Goal: Task Accomplishment & Management: Use online tool/utility

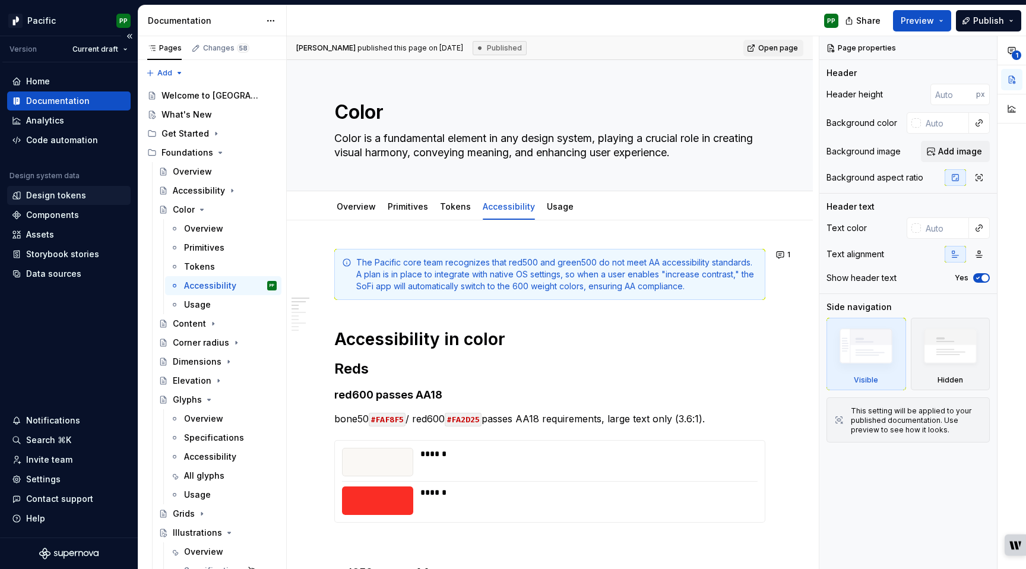
click at [62, 197] on div "Design tokens" at bounding box center [56, 195] width 60 height 12
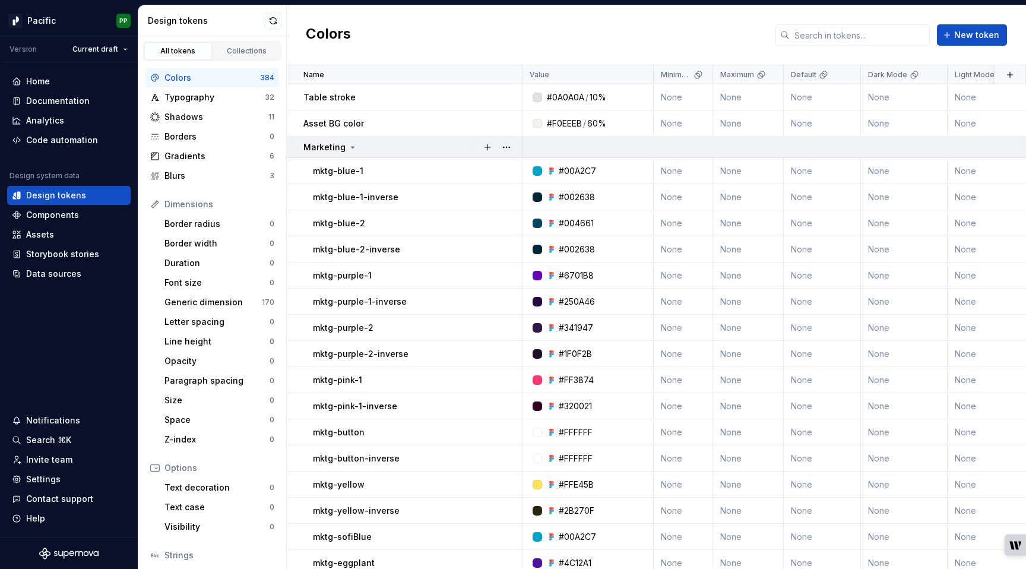
click at [349, 149] on icon at bounding box center [353, 148] width 10 height 10
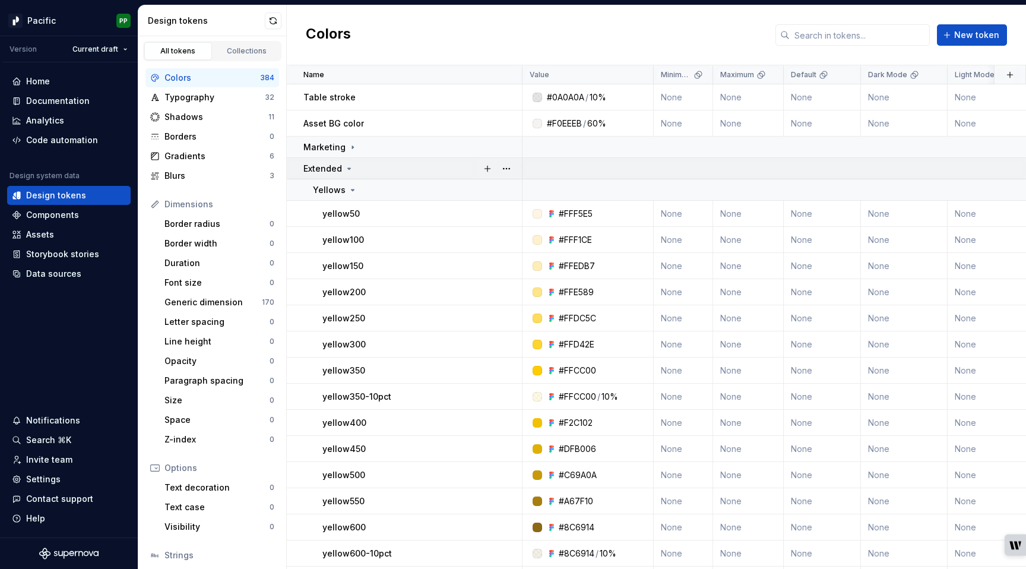
click at [346, 164] on icon at bounding box center [349, 169] width 10 height 10
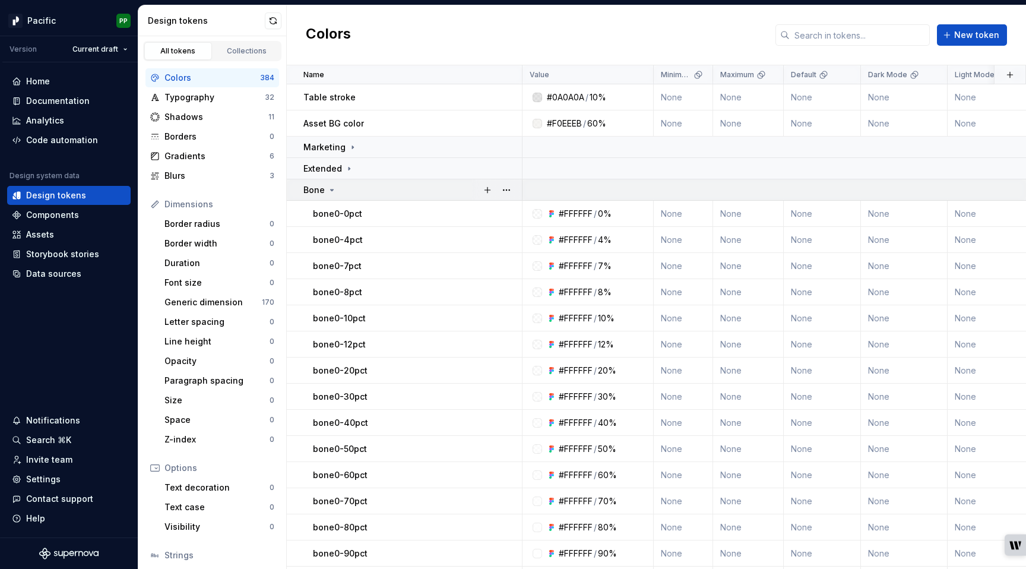
click at [331, 189] on icon at bounding box center [332, 189] width 3 height 1
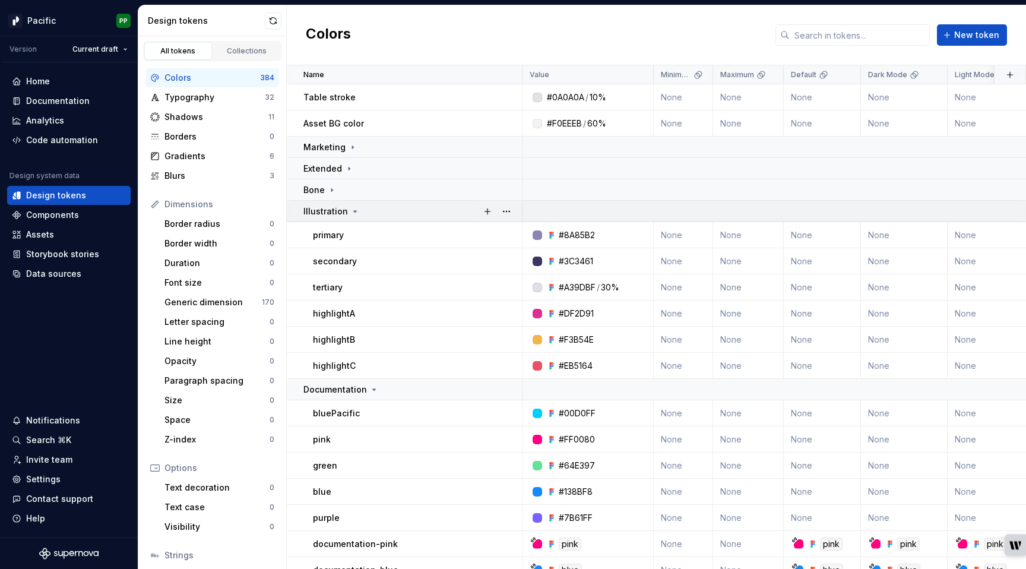
click at [350, 210] on icon at bounding box center [355, 212] width 10 height 10
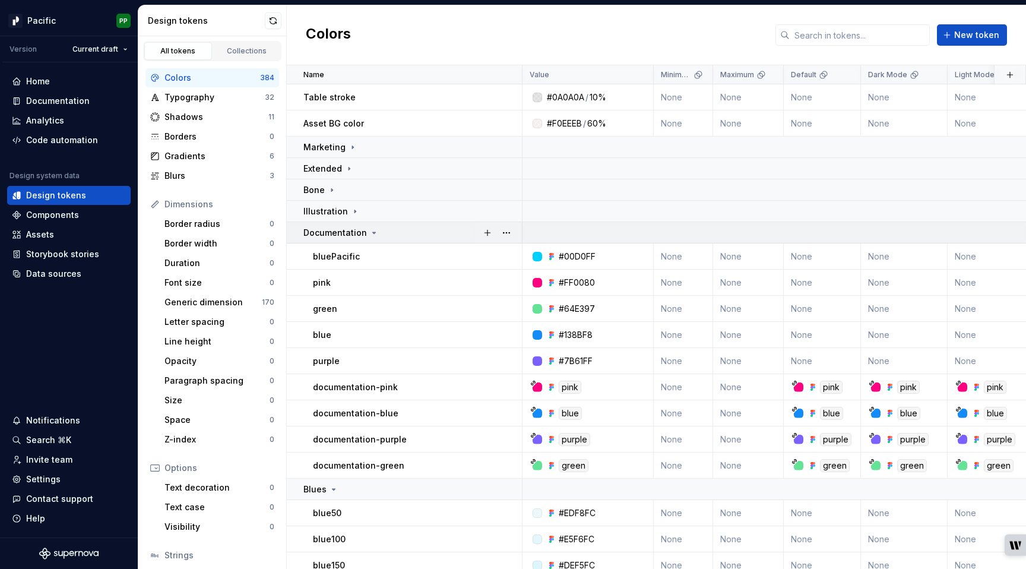
click at [362, 232] on p "Documentation" at bounding box center [335, 233] width 64 height 12
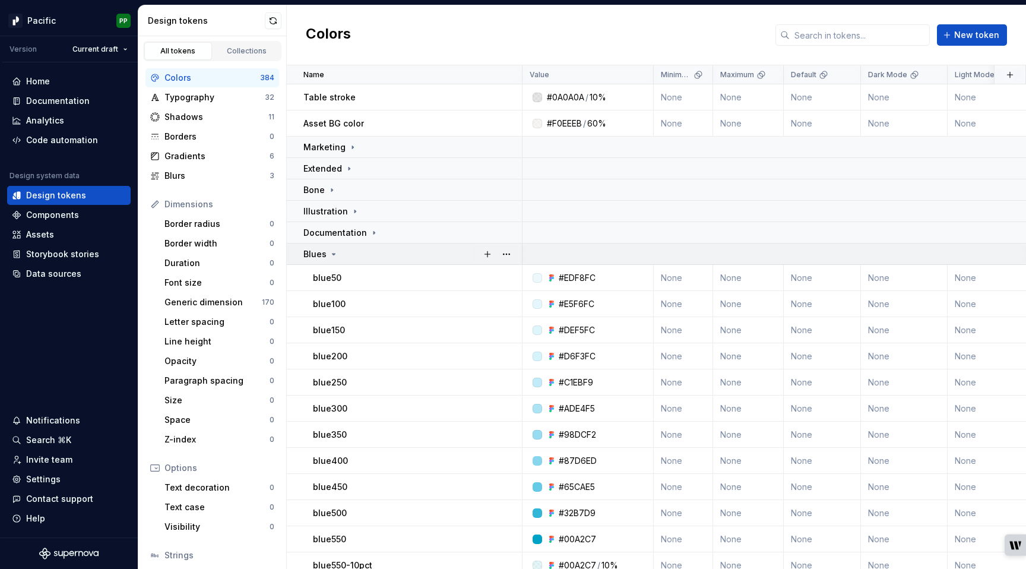
click at [335, 251] on icon at bounding box center [334, 254] width 10 height 10
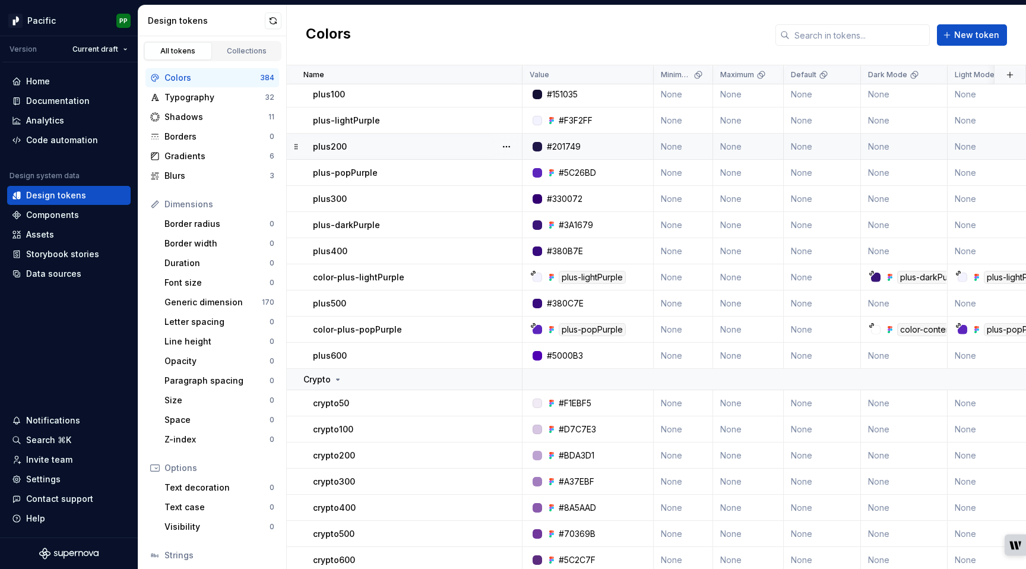
scroll to position [208, 0]
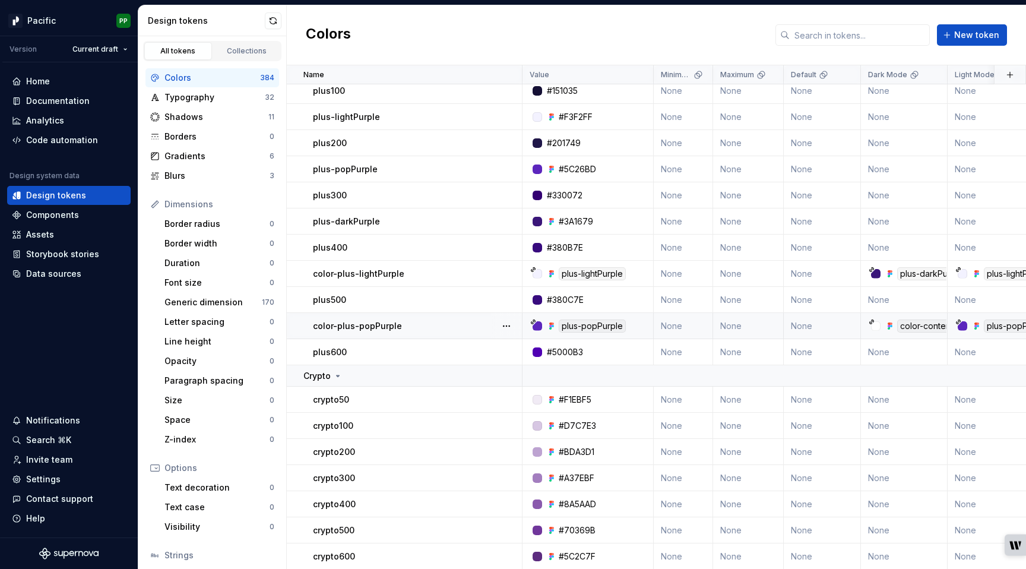
click at [413, 324] on div "color-plus-popPurple" at bounding box center [417, 326] width 208 height 12
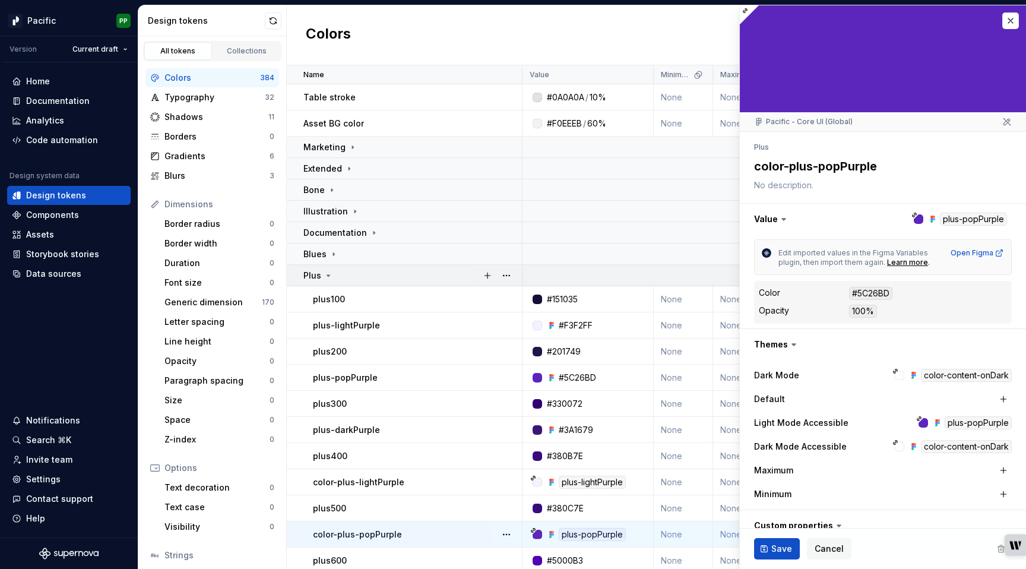
click at [333, 272] on div "Plus" at bounding box center [412, 276] width 218 height 12
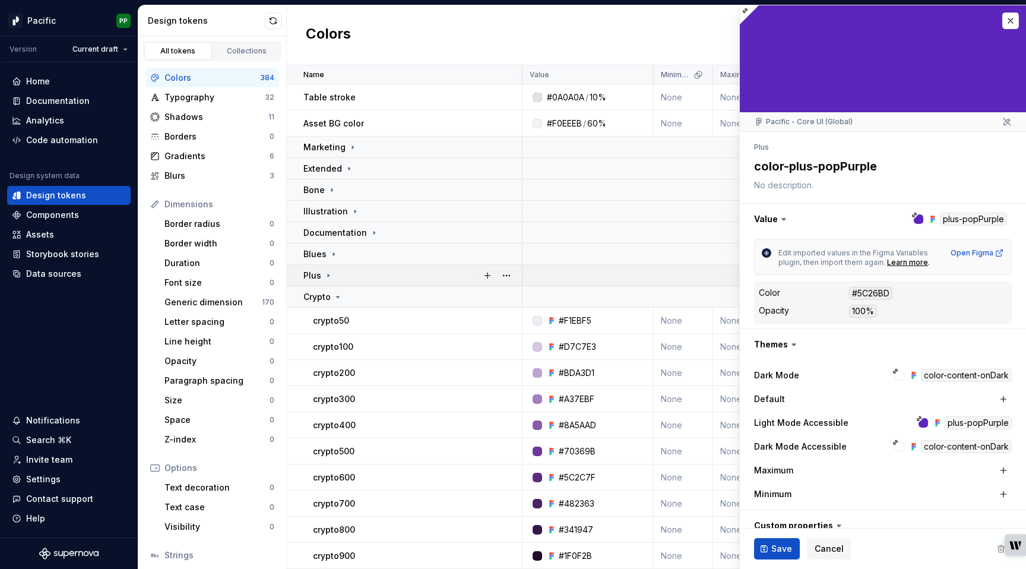
type textarea "*"
click at [326, 298] on p "Crypto" at bounding box center [316, 297] width 27 height 12
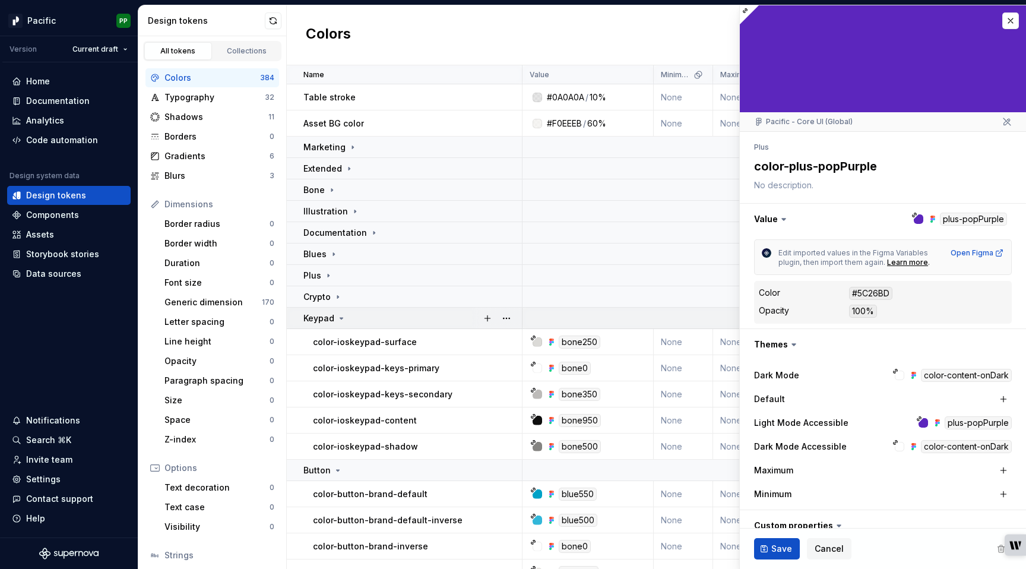
click at [326, 318] on p "Keypad" at bounding box center [318, 318] width 31 height 12
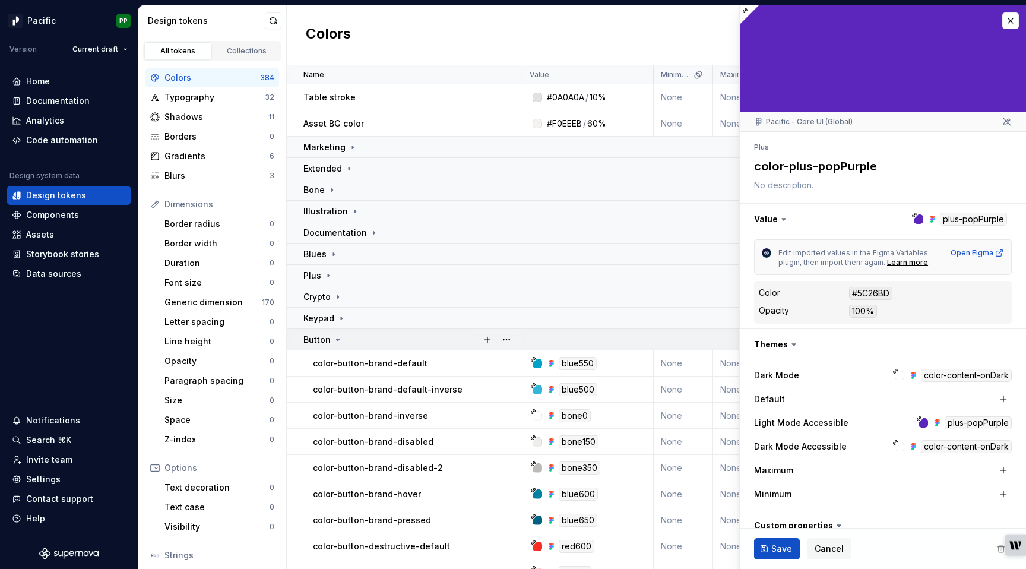
click at [324, 343] on p "Button" at bounding box center [316, 340] width 27 height 12
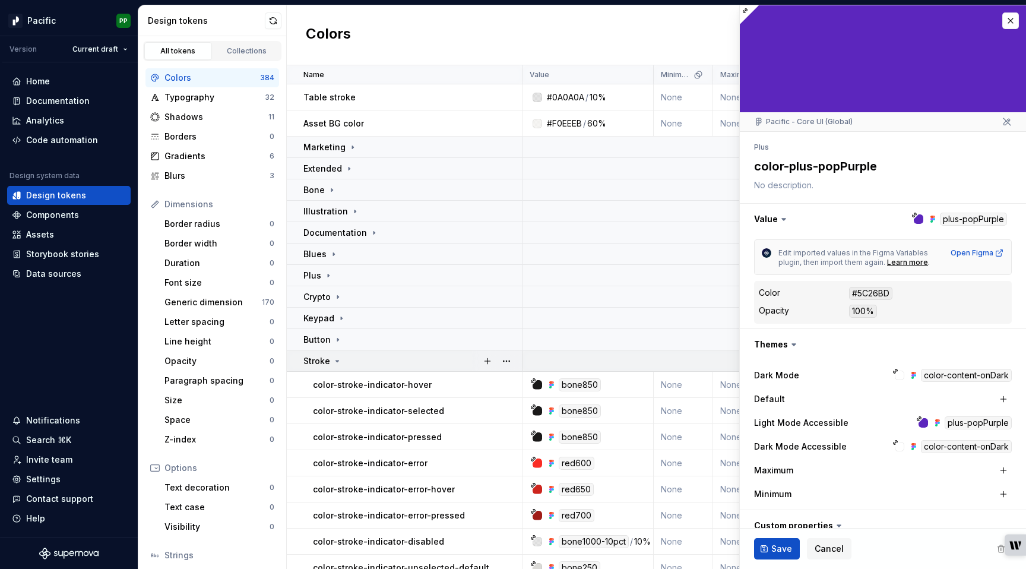
click at [327, 362] on p "Stroke" at bounding box center [316, 361] width 27 height 12
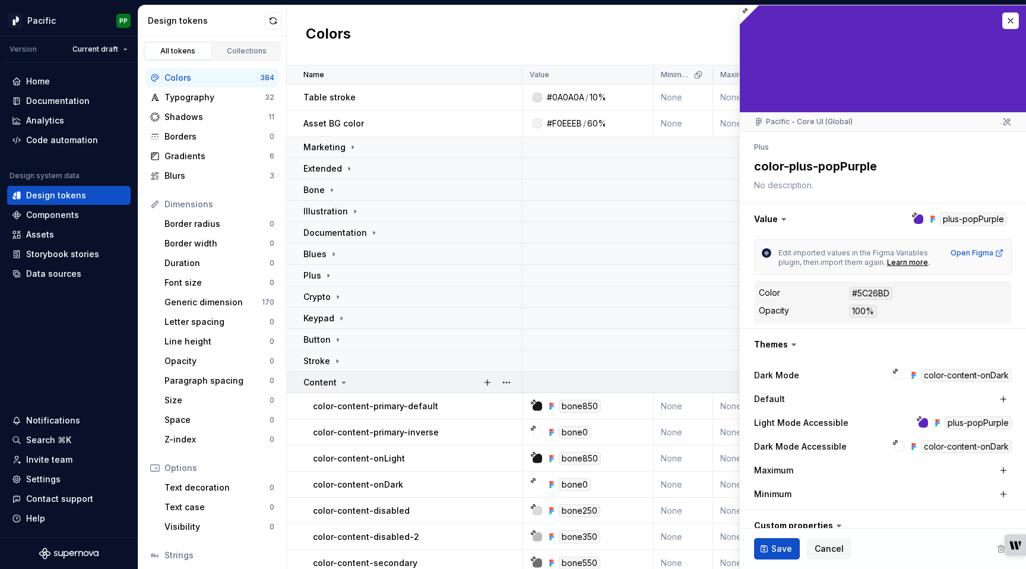
click at [326, 382] on p "Content" at bounding box center [319, 382] width 33 height 12
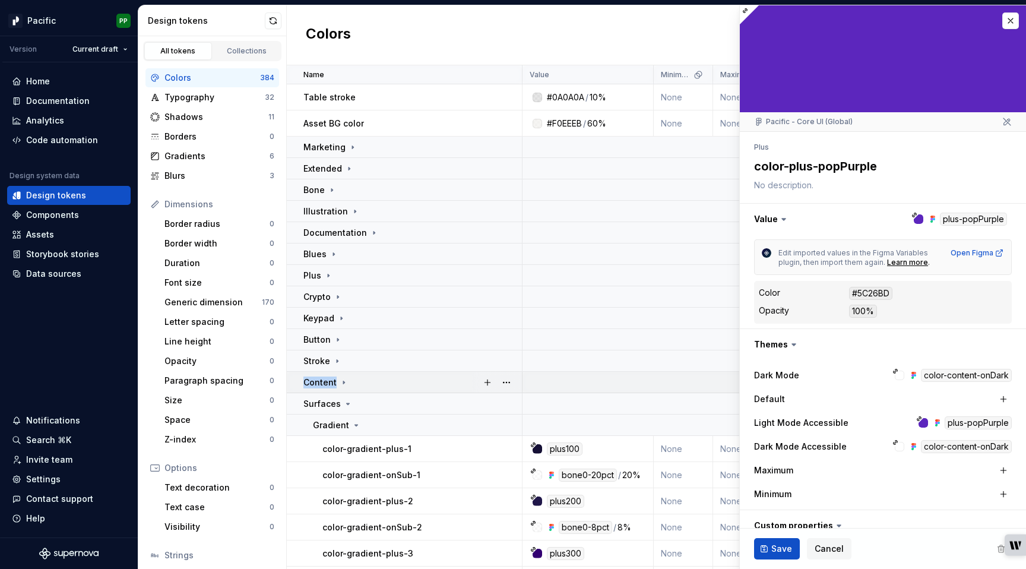
click at [326, 382] on p "Content" at bounding box center [319, 382] width 33 height 12
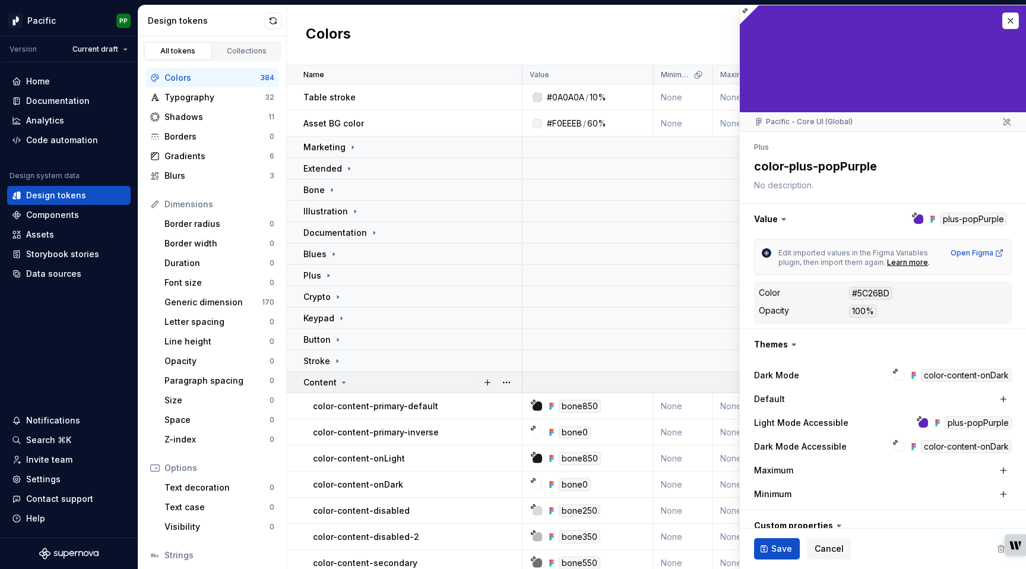
click at [328, 382] on p "Content" at bounding box center [319, 382] width 33 height 12
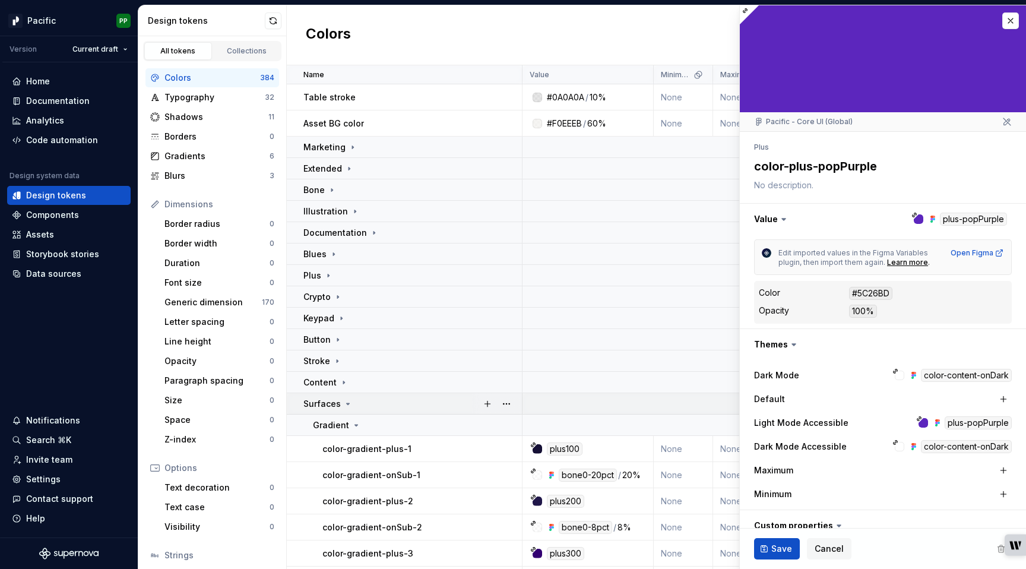
click at [327, 403] on p "Surfaces" at bounding box center [321, 404] width 37 height 12
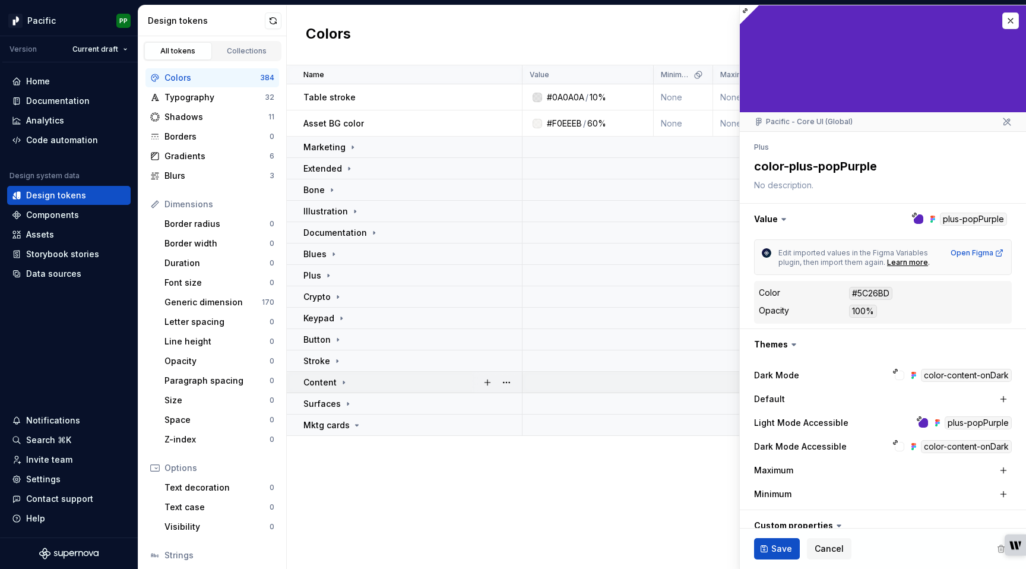
click at [333, 375] on td "Content" at bounding box center [405, 382] width 236 height 21
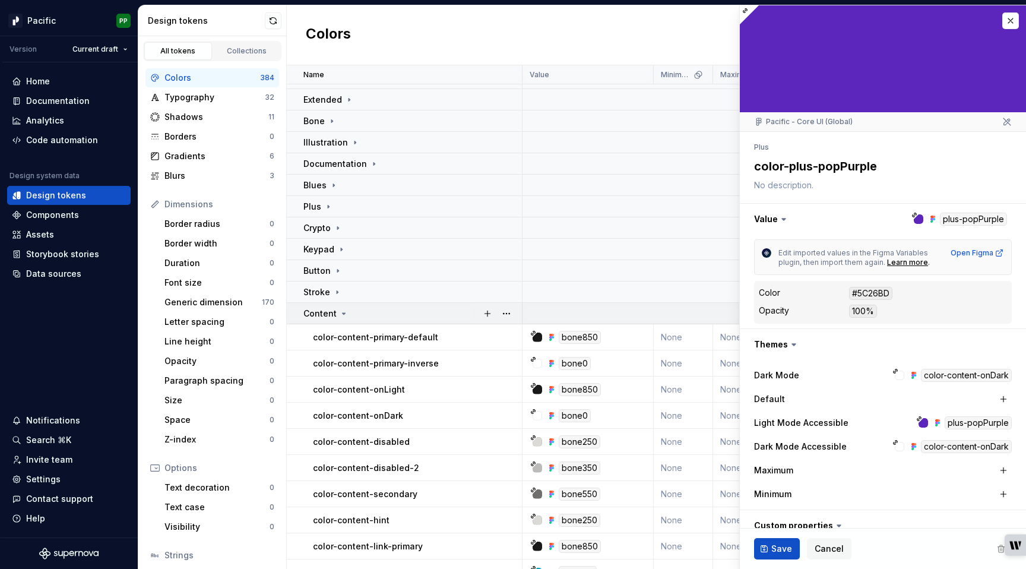
scroll to position [260, 0]
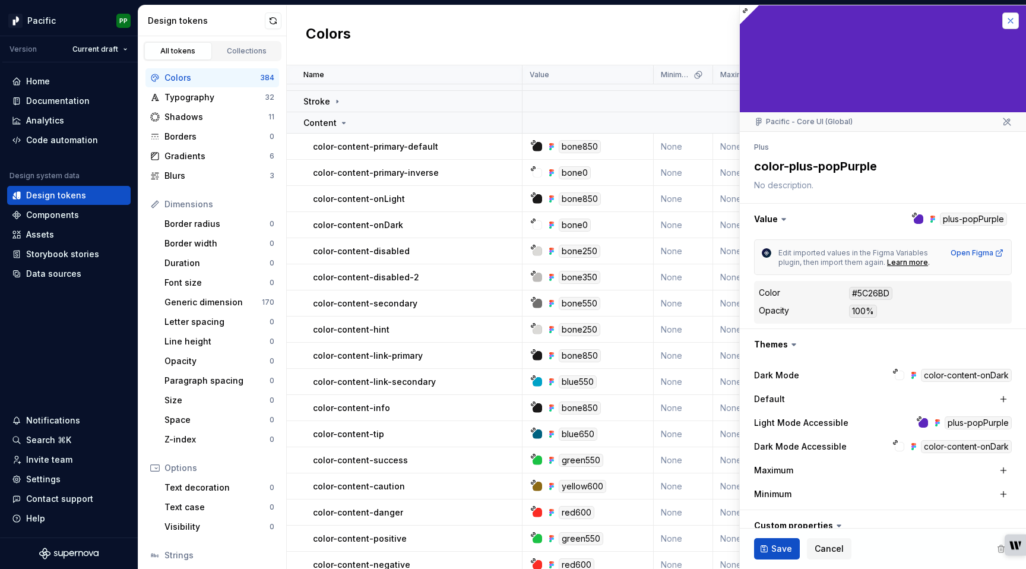
click at [1011, 19] on button "button" at bounding box center [1010, 20] width 17 height 17
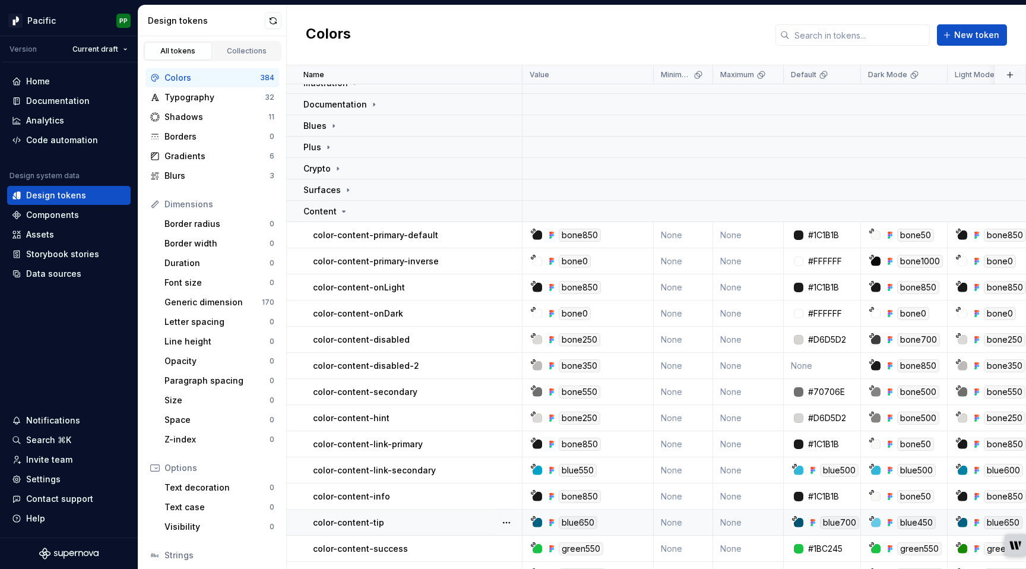
scroll to position [118, 0]
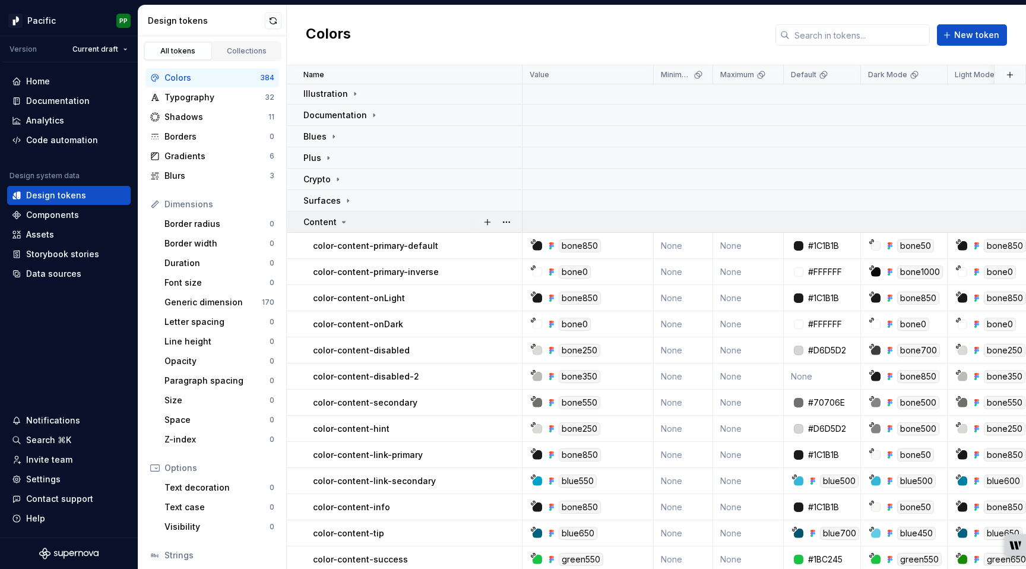
click at [345, 219] on icon at bounding box center [344, 222] width 10 height 10
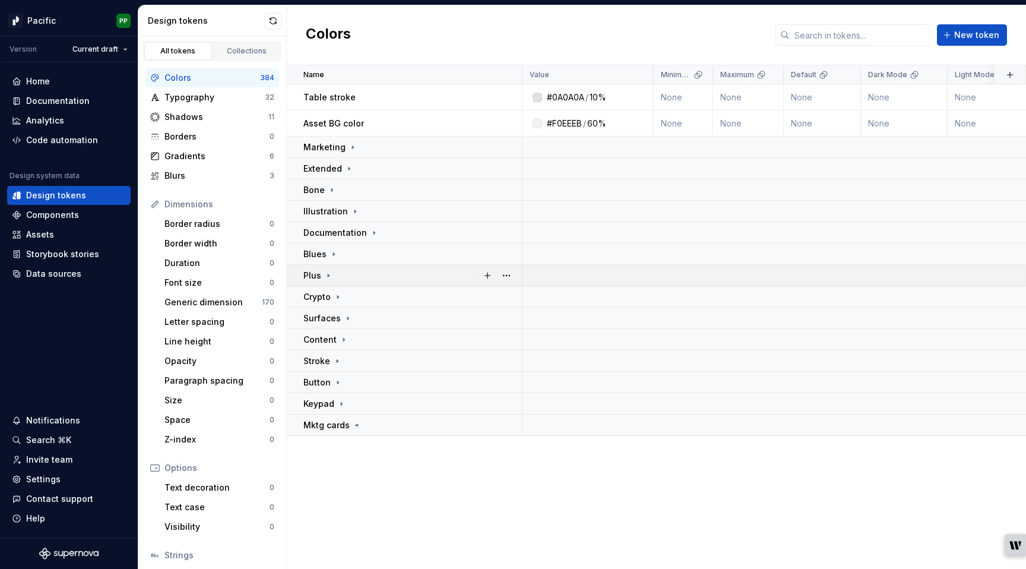
click at [327, 273] on icon at bounding box center [329, 276] width 10 height 10
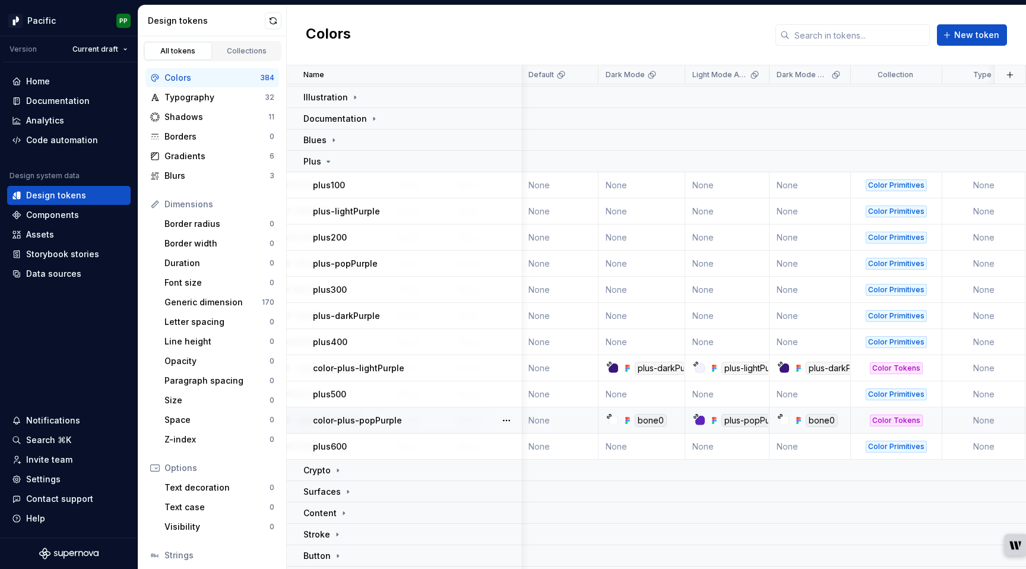
scroll to position [114, 276]
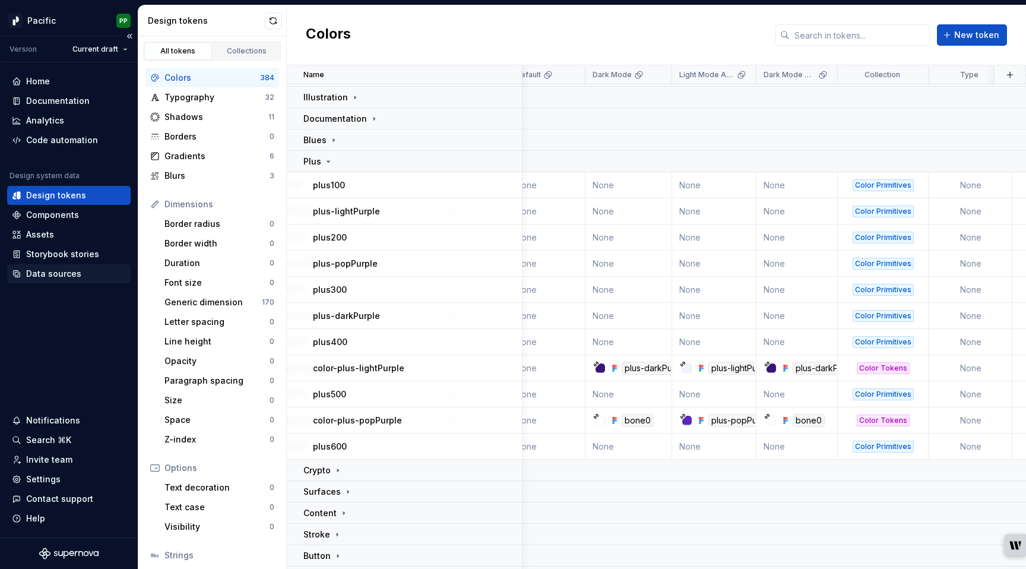
click at [40, 270] on div "Data sources" at bounding box center [53, 274] width 55 height 12
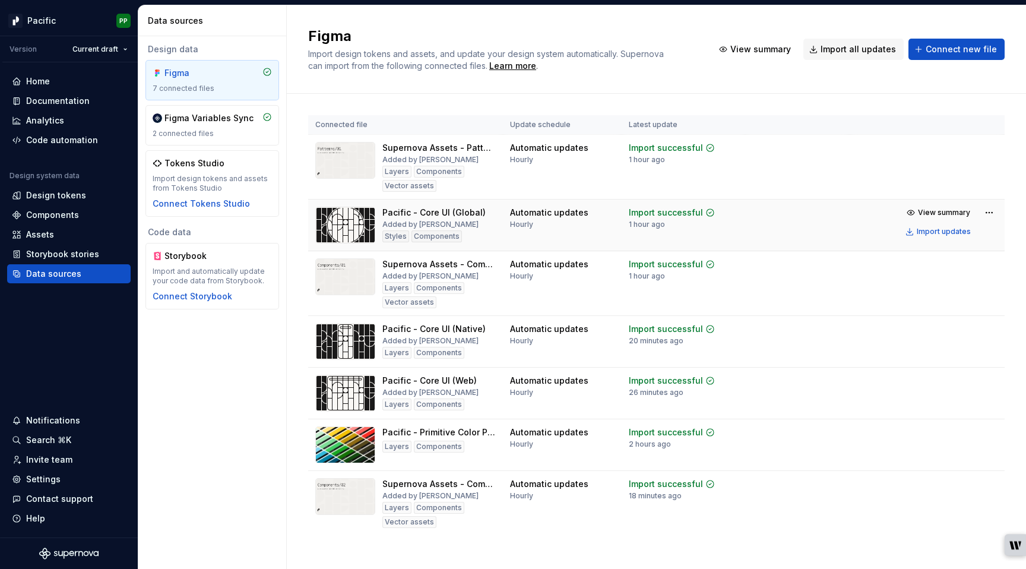
drag, startPoint x: 943, startPoint y: 225, endPoint x: 826, endPoint y: 216, distance: 117.3
click at [826, 216] on tr "Pacific - Core UI (Global) Added by [PERSON_NAME] Styles Components Automatic u…" at bounding box center [656, 226] width 697 height 52
click at [940, 232] on div "Import updates" at bounding box center [944, 232] width 54 height 10
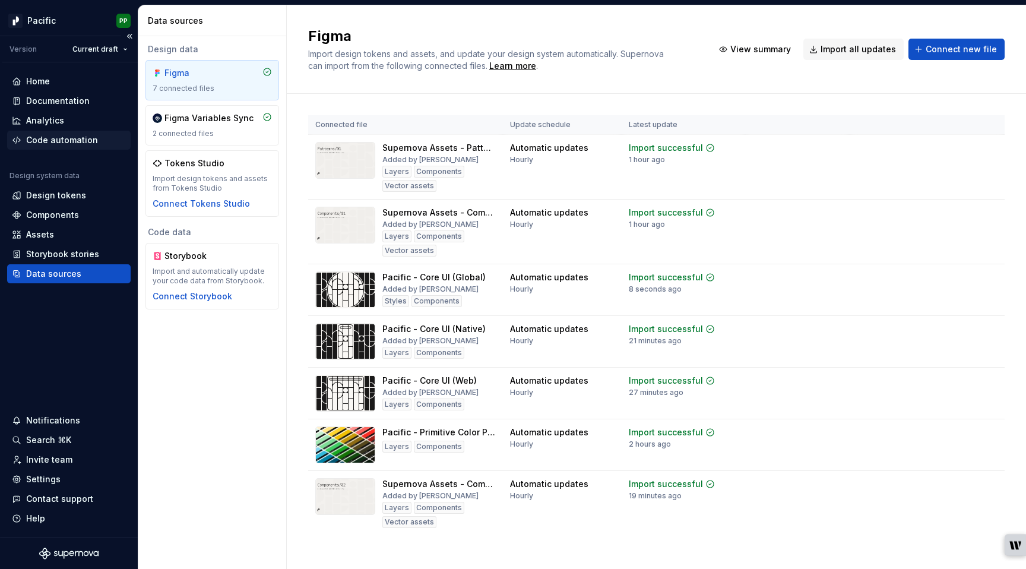
click at [64, 142] on div "Code automation" at bounding box center [62, 140] width 72 height 12
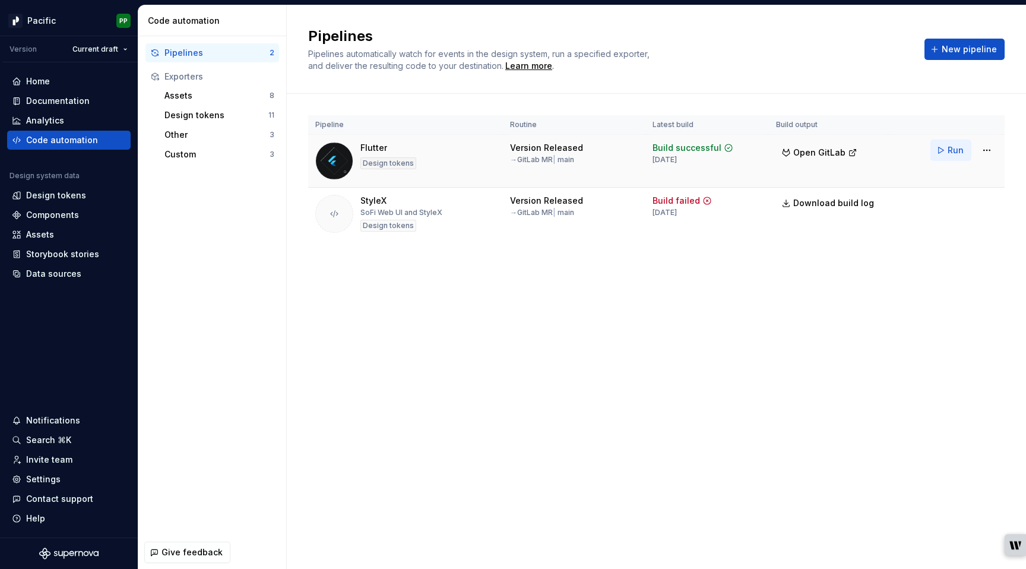
click at [950, 150] on span "Run" at bounding box center [956, 150] width 16 height 12
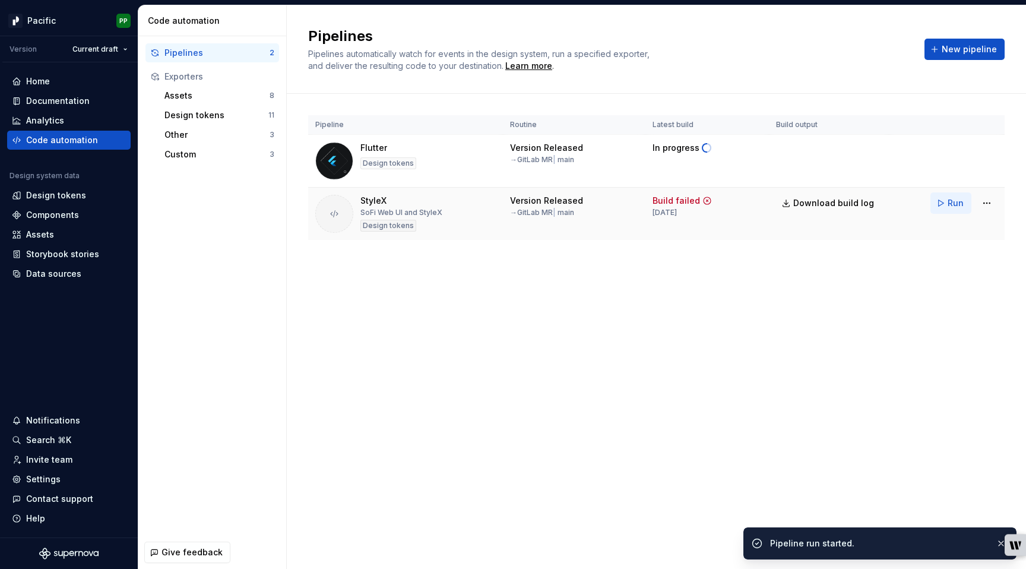
click at [951, 205] on span "Run" at bounding box center [956, 203] width 16 height 12
